Goal: Task Accomplishment & Management: Manage account settings

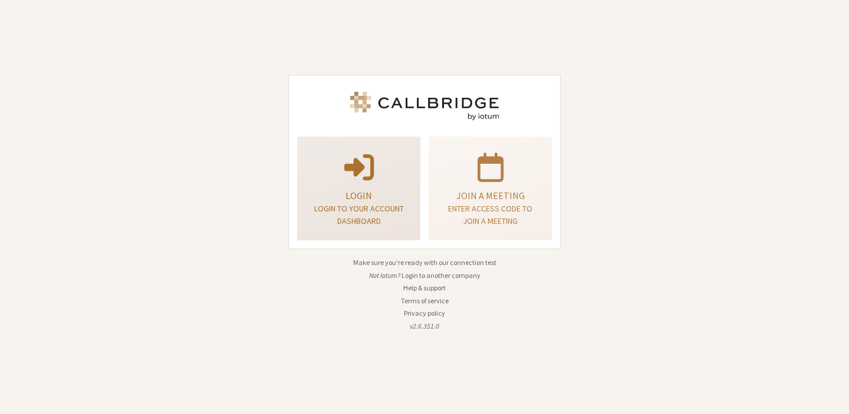
click at [393, 206] on p "Login to your account dashboard" at bounding box center [359, 215] width 94 height 25
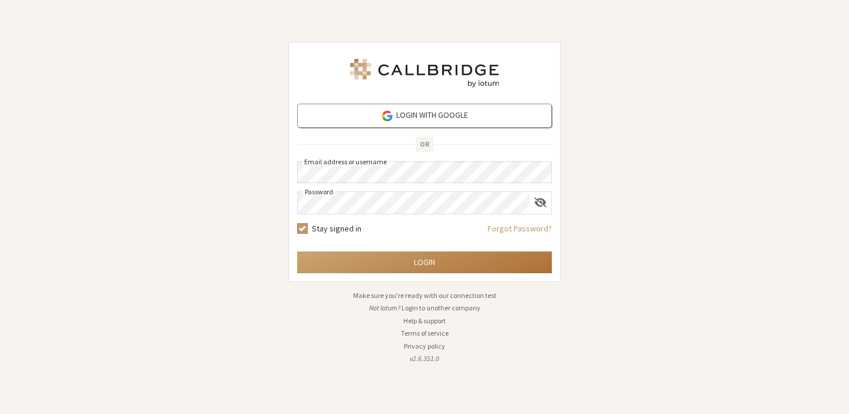
click at [420, 265] on button "Login" at bounding box center [424, 263] width 255 height 22
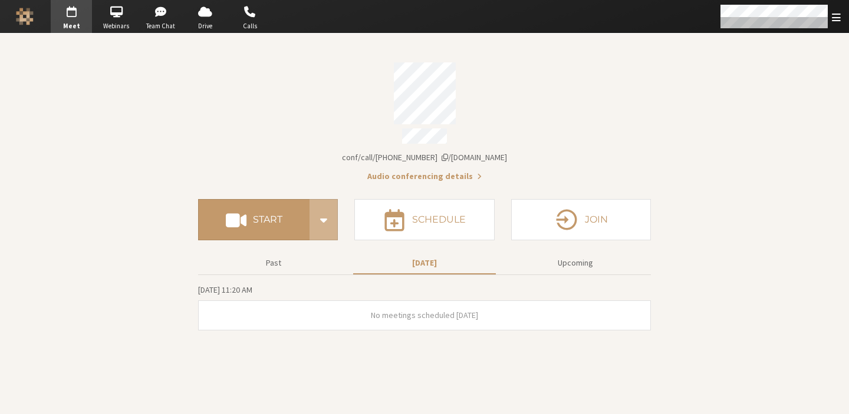
click at [131, 149] on section "Meeting link [DOMAIN_NAME]/conf/call/7919820 Audio conferencing details Start S…" at bounding box center [424, 224] width 849 height 381
click at [114, 22] on span "Webinars" at bounding box center [116, 26] width 41 height 10
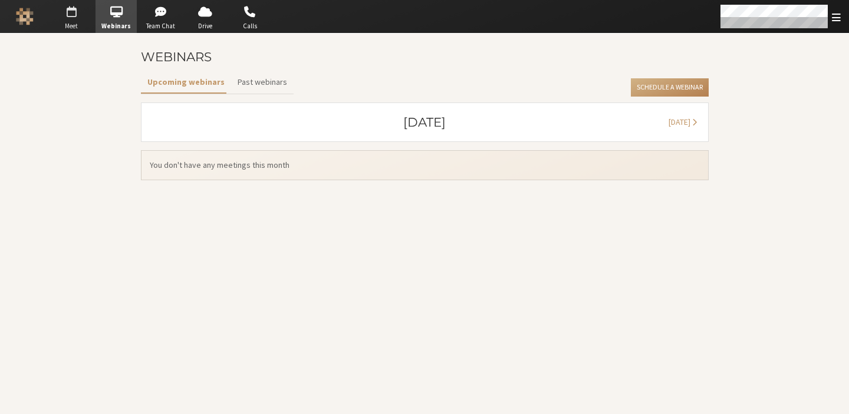
click at [76, 20] on span "button" at bounding box center [71, 11] width 41 height 19
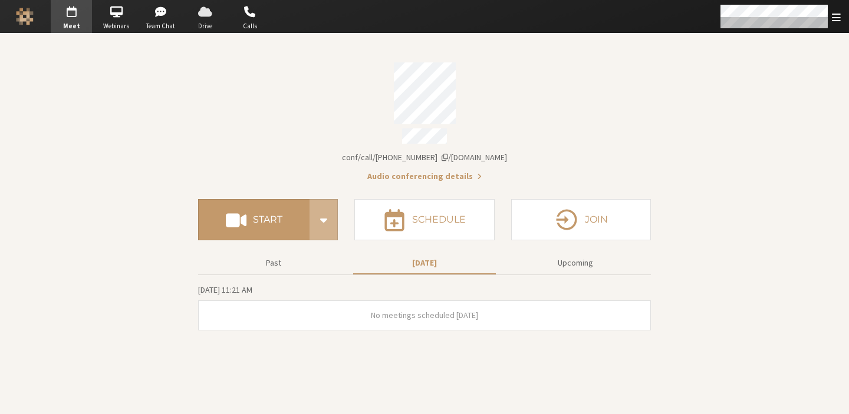
click at [208, 24] on span "Drive" at bounding box center [205, 26] width 41 height 10
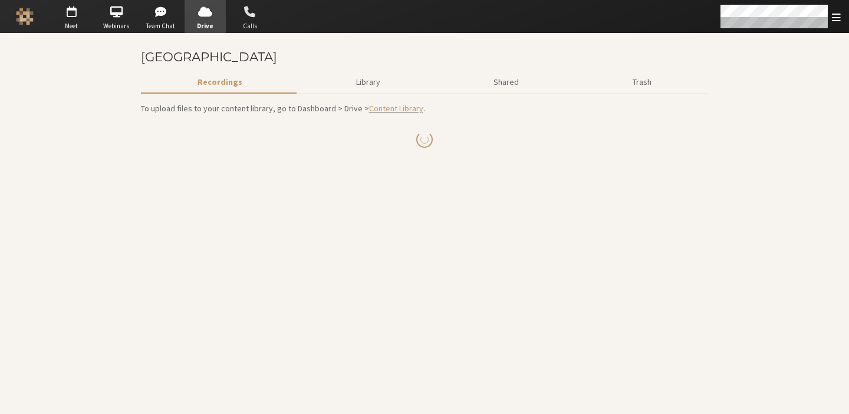
click at [242, 23] on span "Calls" at bounding box center [249, 26] width 41 height 10
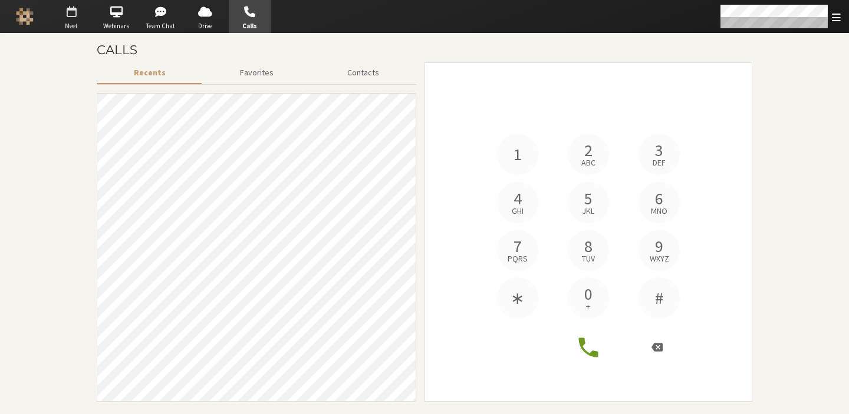
click at [86, 24] on span "Meet" at bounding box center [71, 26] width 41 height 10
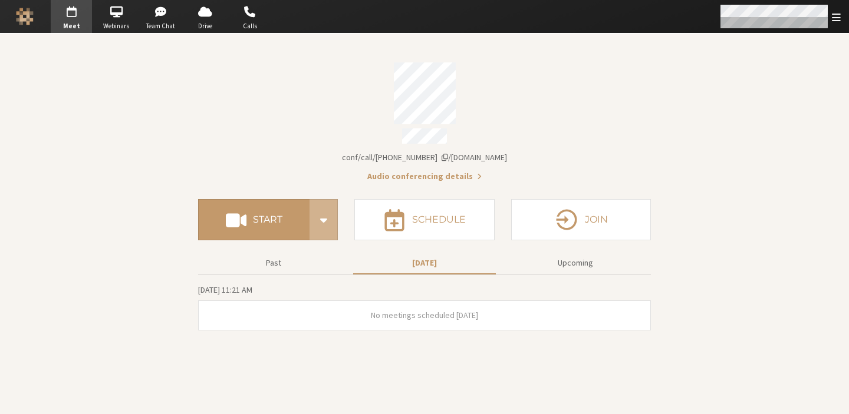
click at [836, 21] on span "Open menu" at bounding box center [836, 17] width 9 height 11
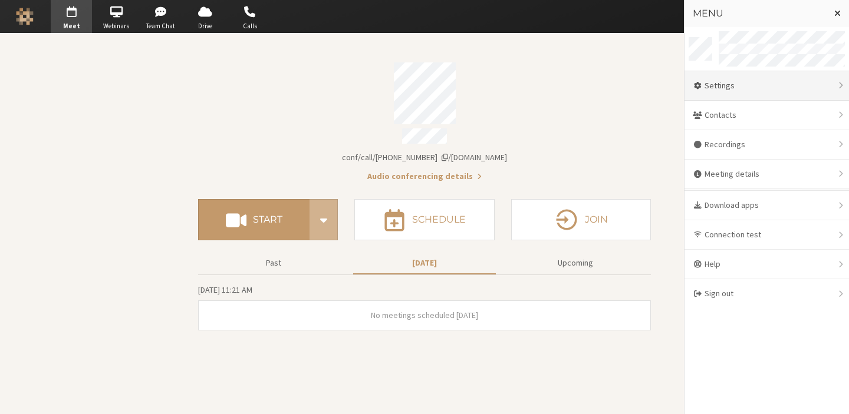
click at [766, 82] on div "Settings" at bounding box center [766, 85] width 164 height 29
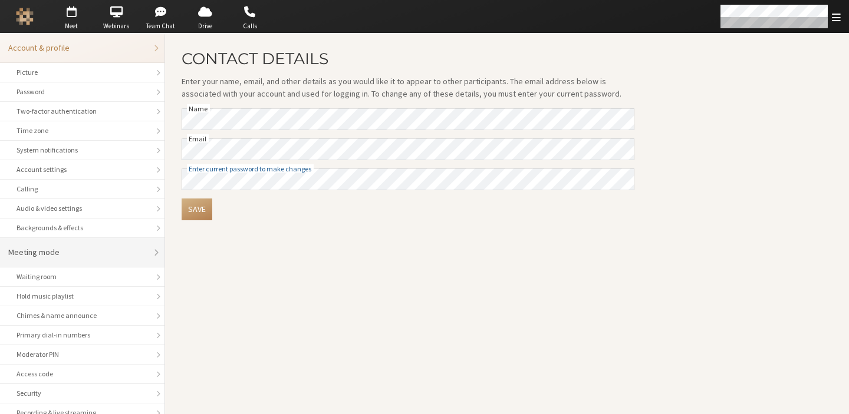
scroll to position [29, 0]
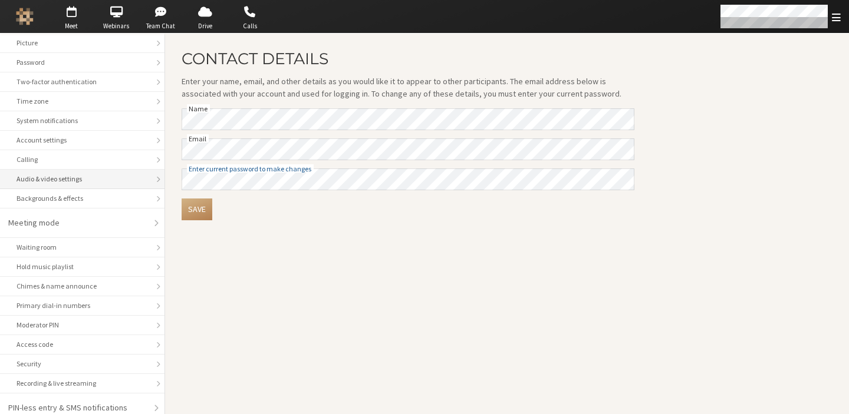
click at [72, 174] on div "Audio & video settings" at bounding box center [82, 179] width 131 height 11
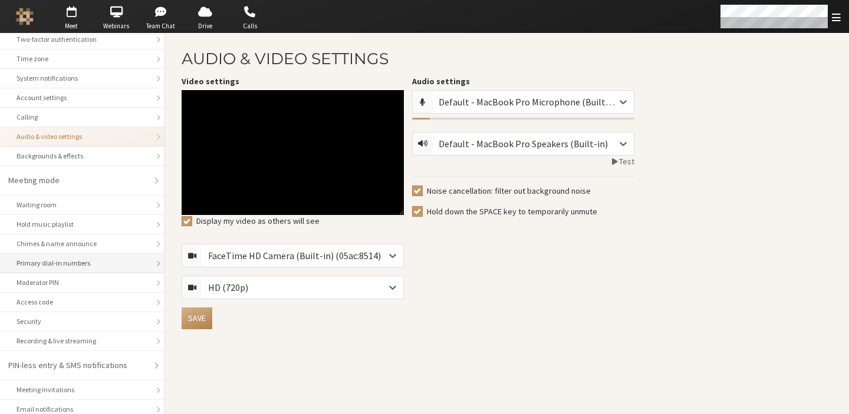
scroll to position [78, 0]
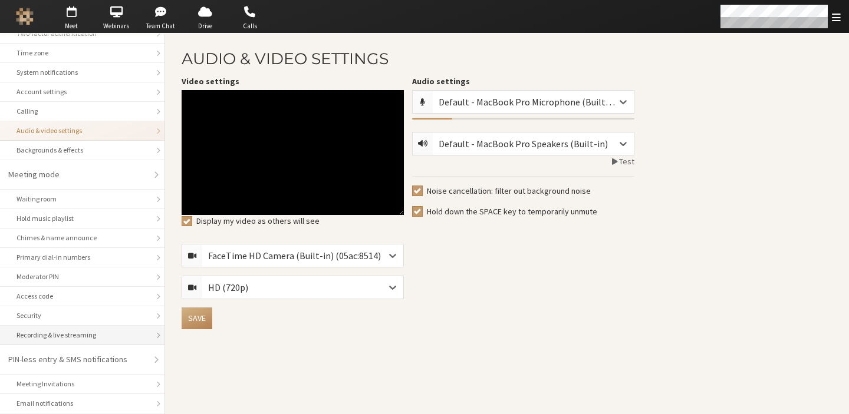
click at [115, 330] on div "Recording & live streaming" at bounding box center [82, 335] width 131 height 11
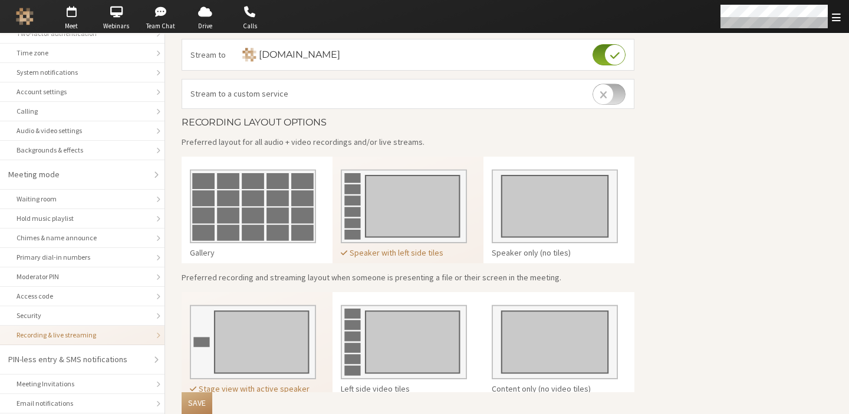
scroll to position [229, 0]
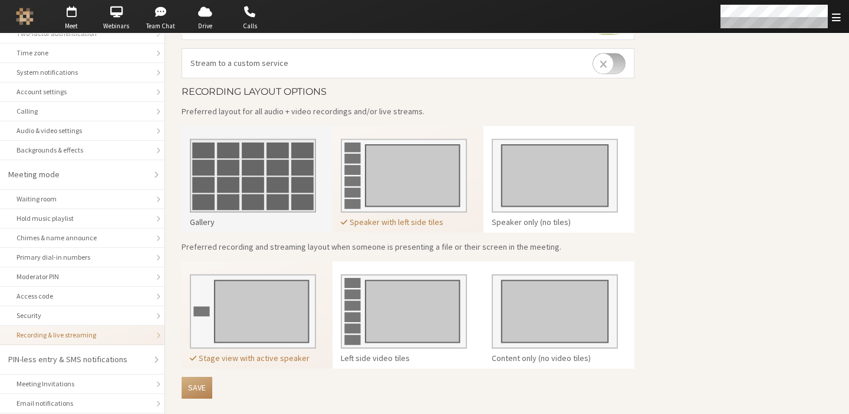
click at [299, 189] on img at bounding box center [253, 171] width 126 height 83
click at [266, 172] on img at bounding box center [253, 171] width 126 height 83
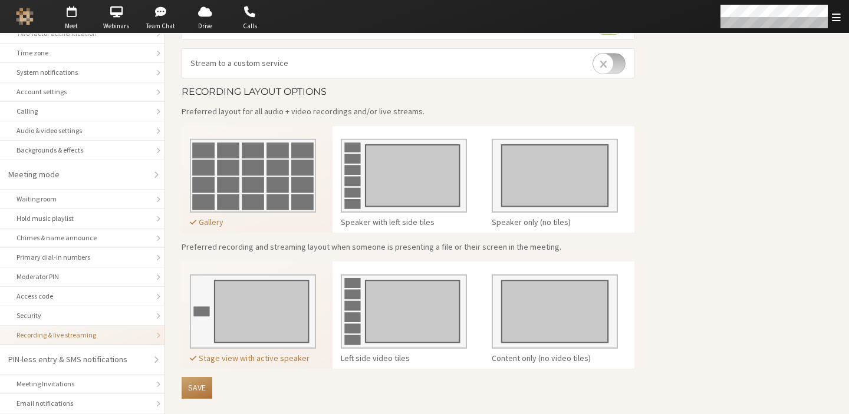
click at [202, 386] on button "Save" at bounding box center [197, 388] width 31 height 22
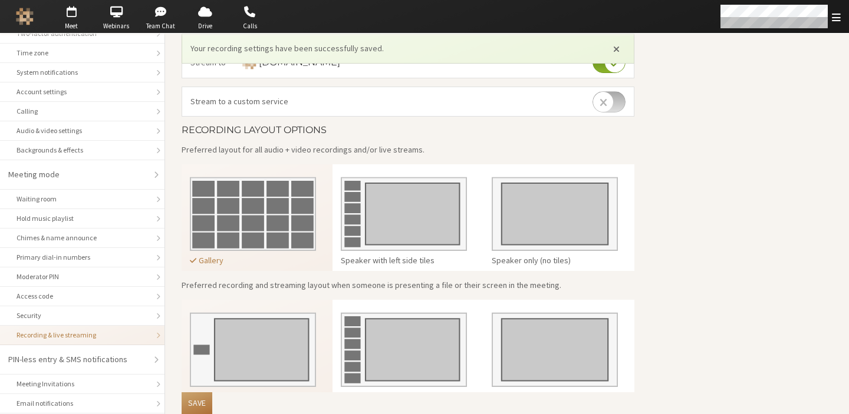
scroll to position [268, 0]
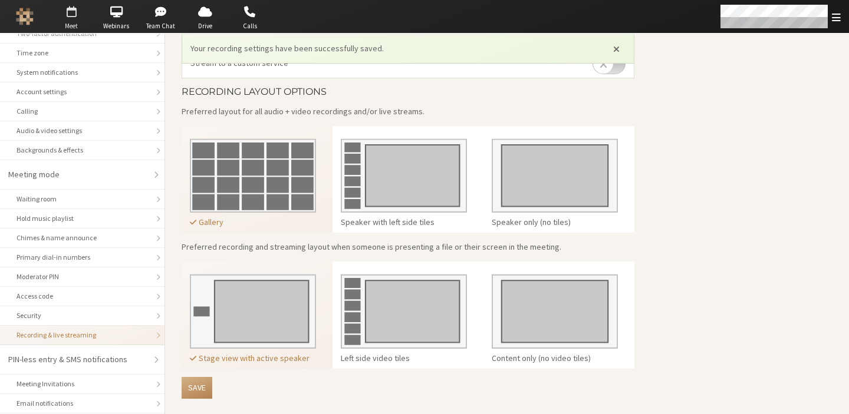
click at [68, 21] on span "Meet" at bounding box center [71, 26] width 41 height 10
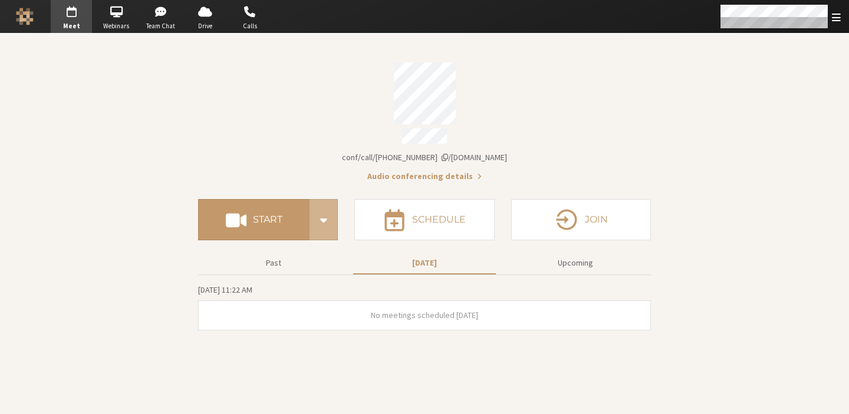
click at [246, 79] on div "Account details" at bounding box center [424, 93] width 453 height 62
click at [838, 19] on span "Open menu" at bounding box center [836, 17] width 9 height 11
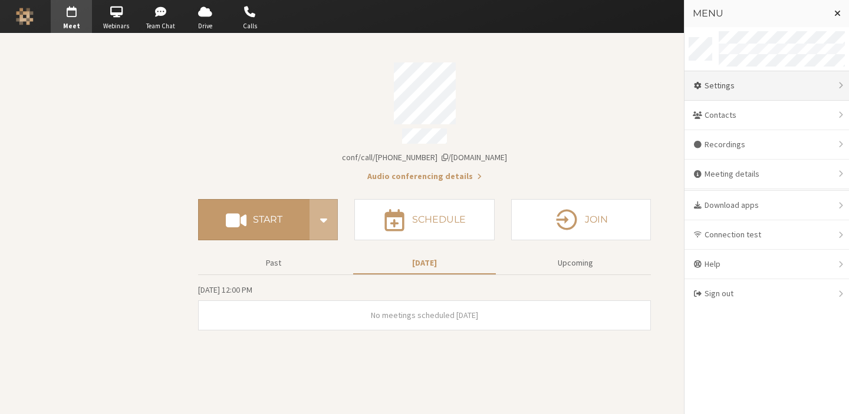
click at [766, 79] on div "Settings" at bounding box center [766, 85] width 164 height 29
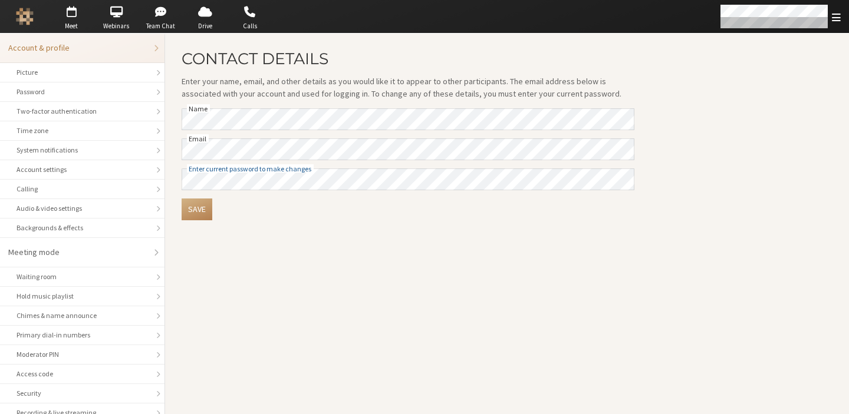
scroll to position [106, 0]
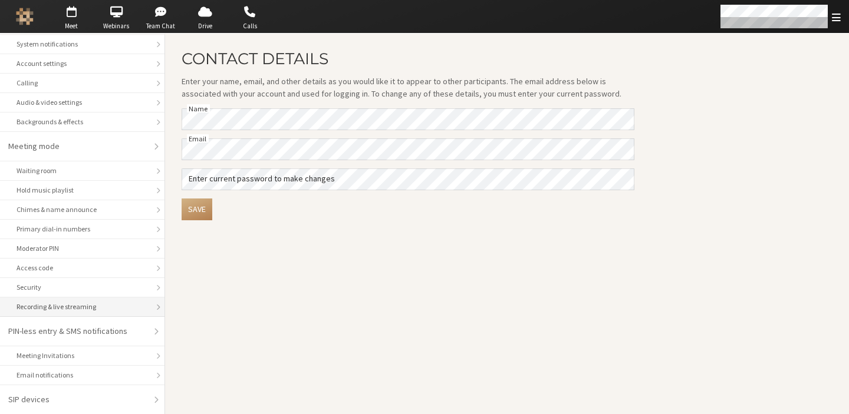
click at [87, 307] on div "Recording & live streaming" at bounding box center [82, 307] width 131 height 11
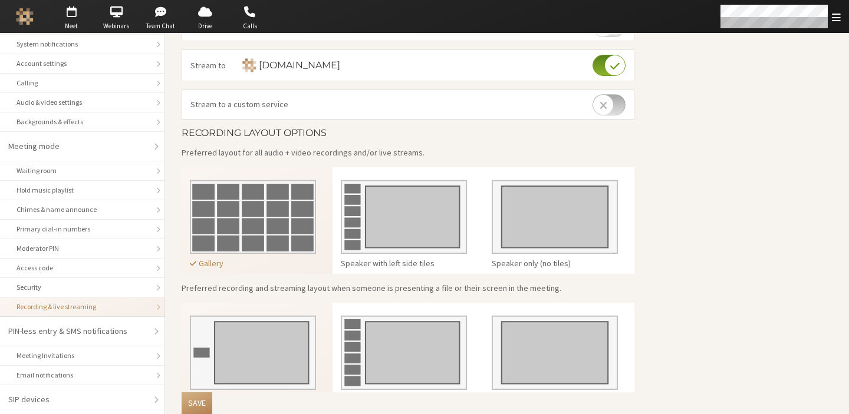
scroll to position [229, 0]
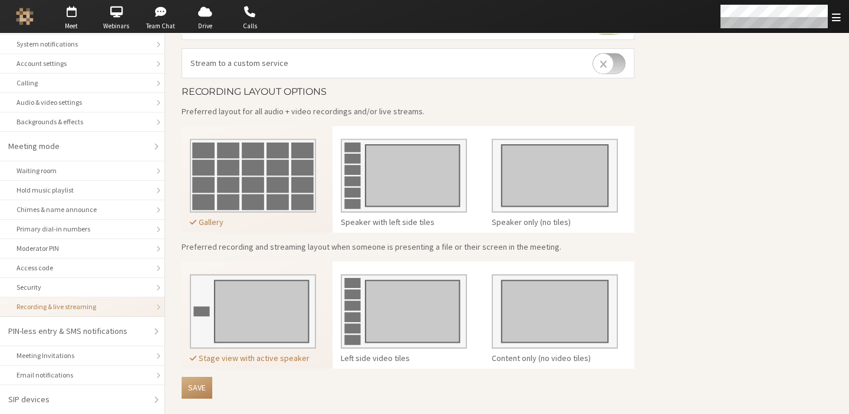
click at [261, 353] on div "Stage view with active speaker" at bounding box center [253, 359] width 126 height 12
click at [749, 334] on main "Recording & Live Streaming Manage the recording and live streaming settings for…" at bounding box center [507, 109] width 684 height 611
